Goal: Download file/media

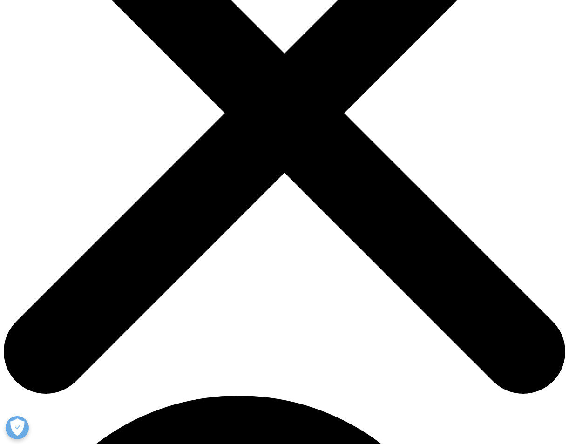
scroll to position [186, 0]
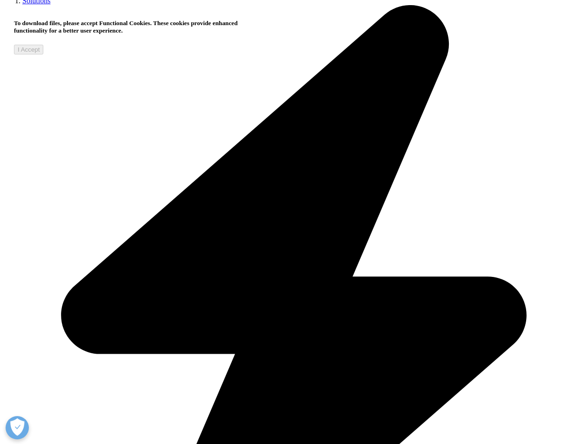
scroll to position [605, 0]
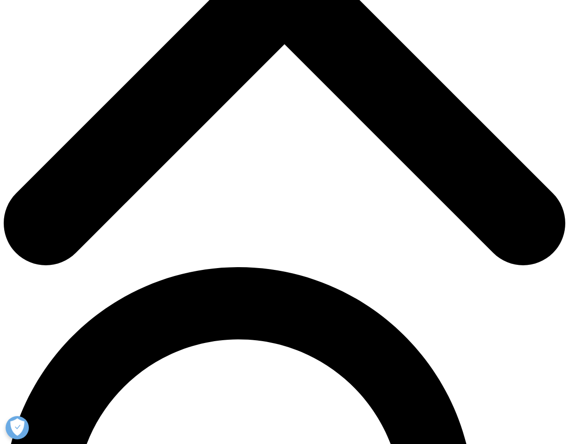
scroll to position [279, 0]
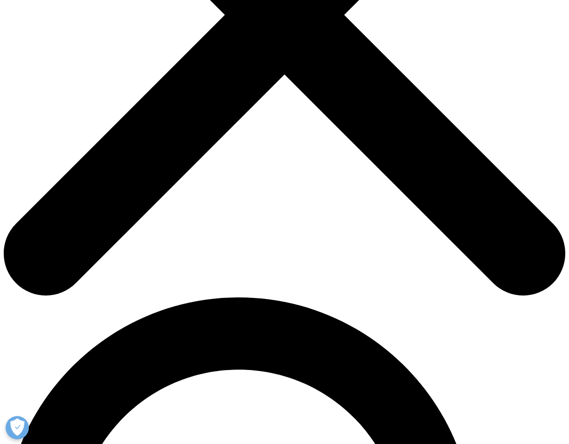
type input "Melanie"
type input "Ströher"
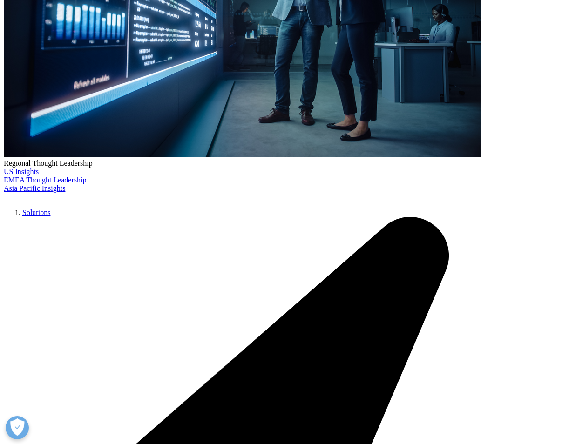
scroll to position [0, 95]
type input "melanie.stroeher@boehringer-ingelheim.com"
type input "EA"
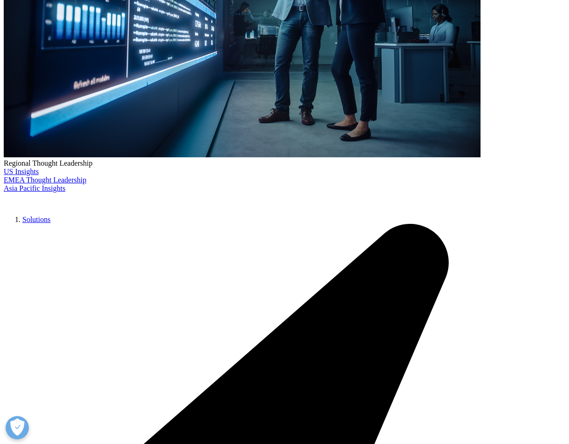
type input "Boehringer"
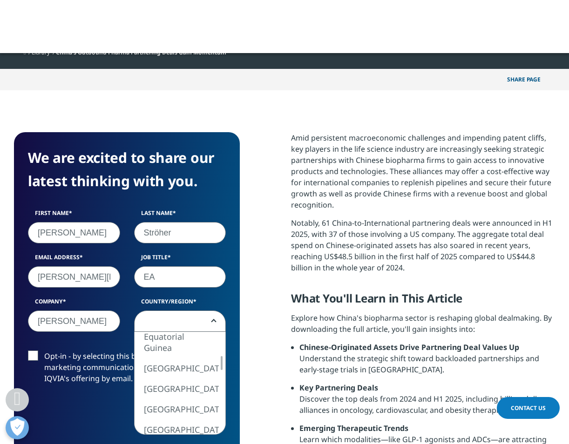
click at [216, 323] on span at bounding box center [179, 321] width 91 height 21
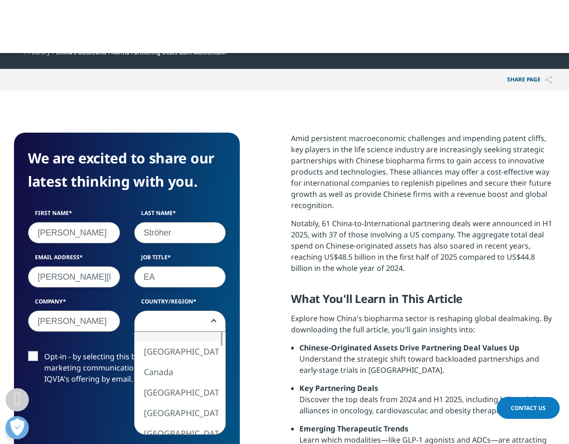
click at [183, 324] on span at bounding box center [179, 321] width 91 height 21
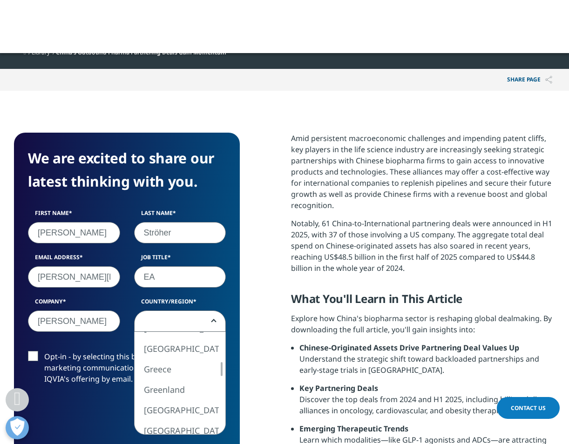
select select "[GEOGRAPHIC_DATA]"
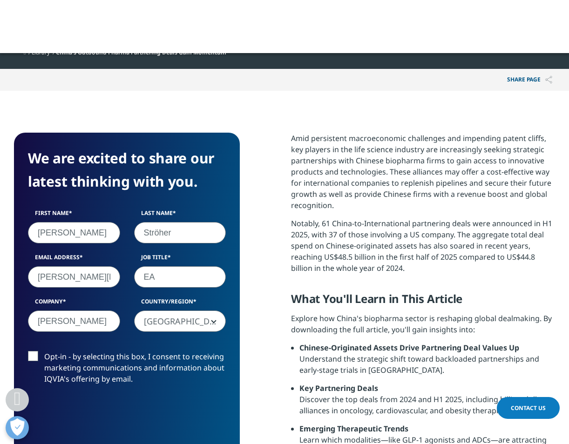
scroll to position [326, 0]
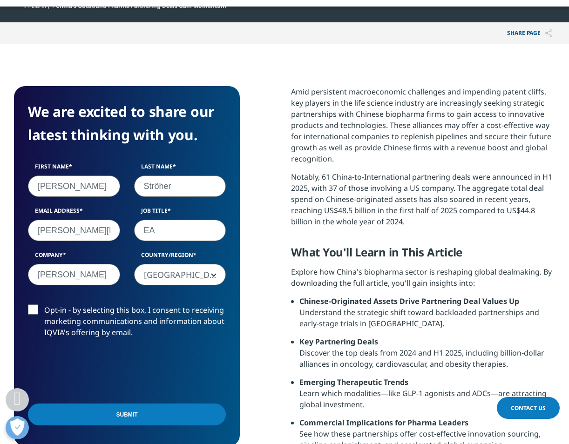
click at [131, 416] on input "Submit" at bounding box center [127, 414] width 198 height 22
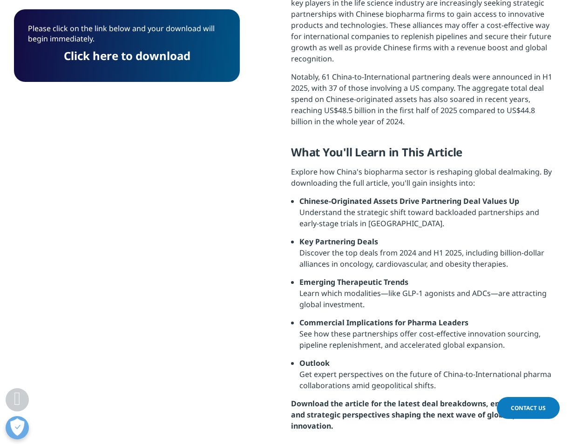
scroll to position [73, 226]
click at [154, 60] on link "Click here to download" at bounding box center [127, 55] width 127 height 15
